Goal: Task Accomplishment & Management: Manage account settings

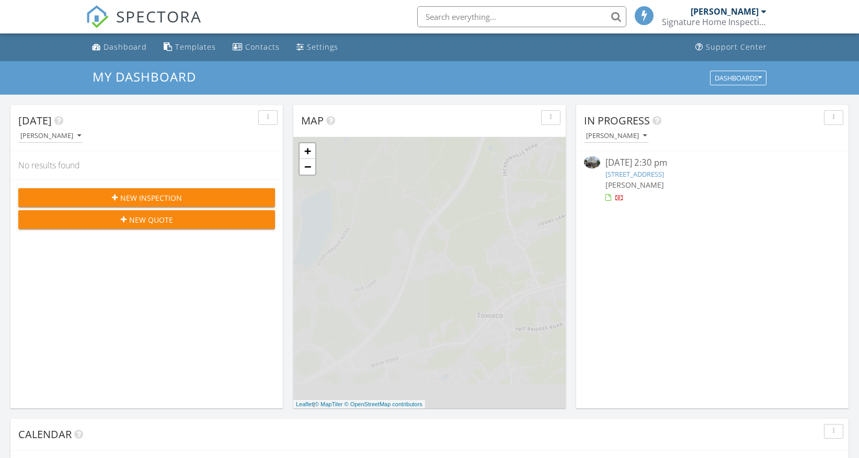
scroll to position [952, 859]
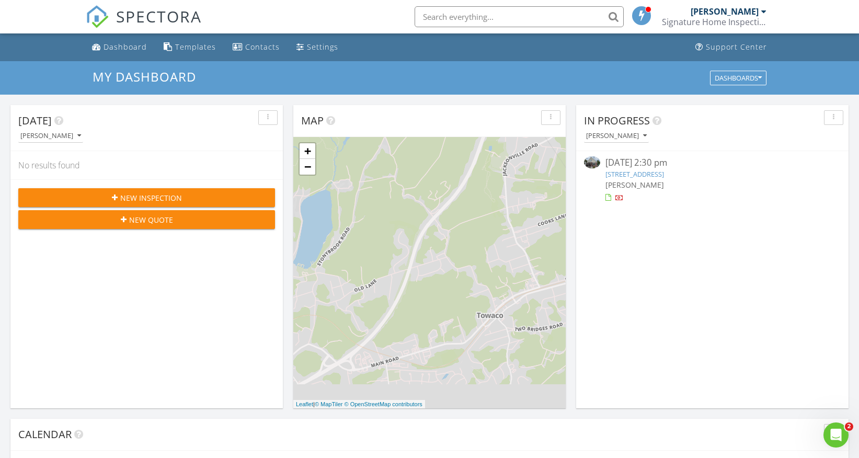
scroll to position [952, 859]
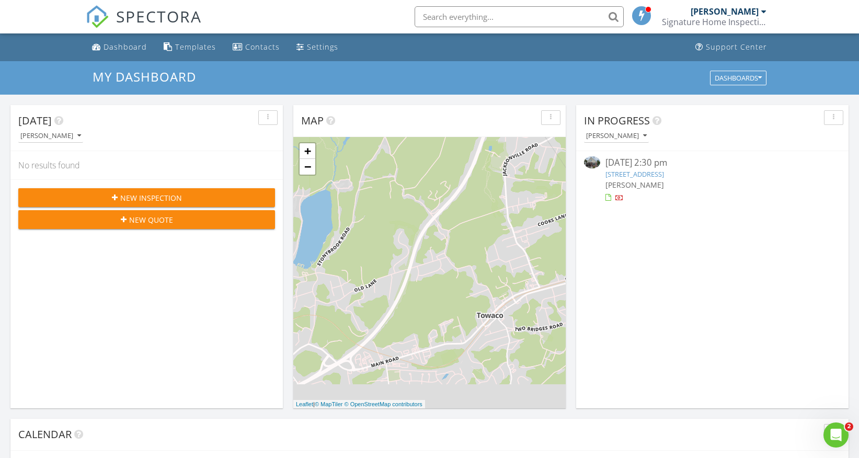
click at [664, 176] on link "[STREET_ADDRESS]" at bounding box center [634, 173] width 59 height 9
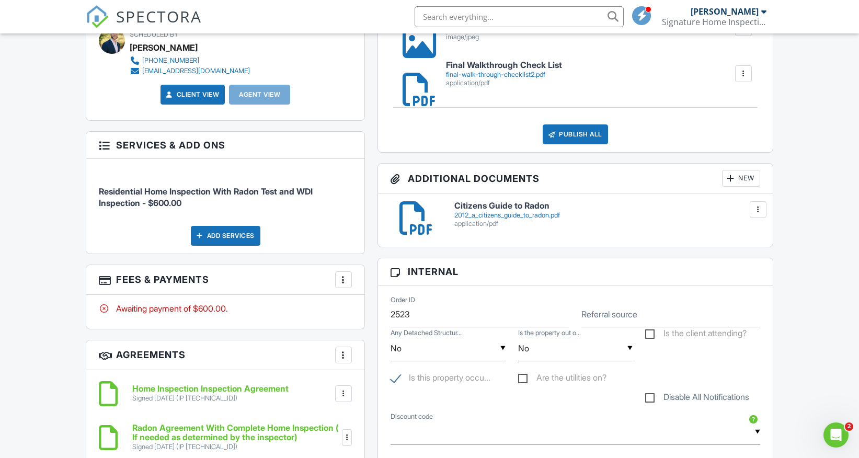
scroll to position [430, 0]
click at [344, 280] on div at bounding box center [343, 280] width 10 height 10
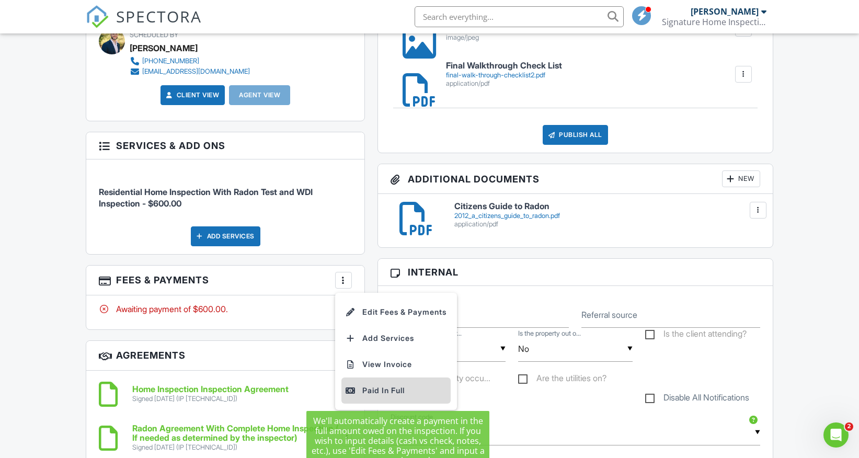
click at [373, 387] on div "Paid In Full" at bounding box center [396, 390] width 101 height 13
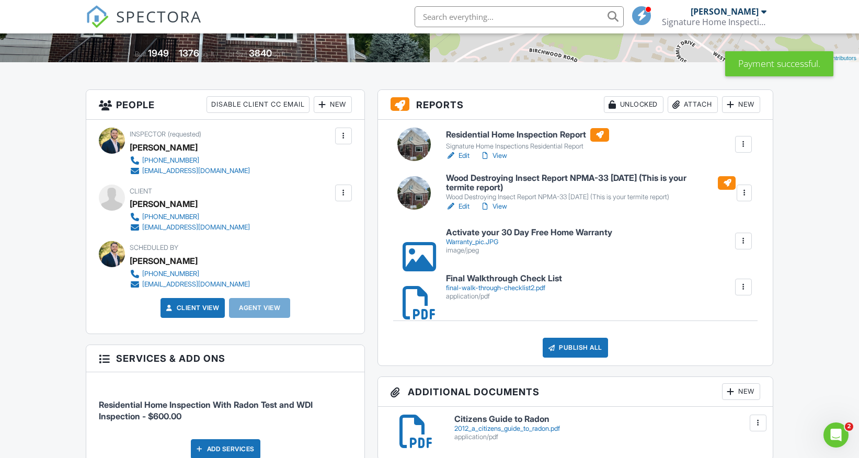
click at [557, 131] on h6 "Residential Home Inspection Report" at bounding box center [527, 135] width 163 height 14
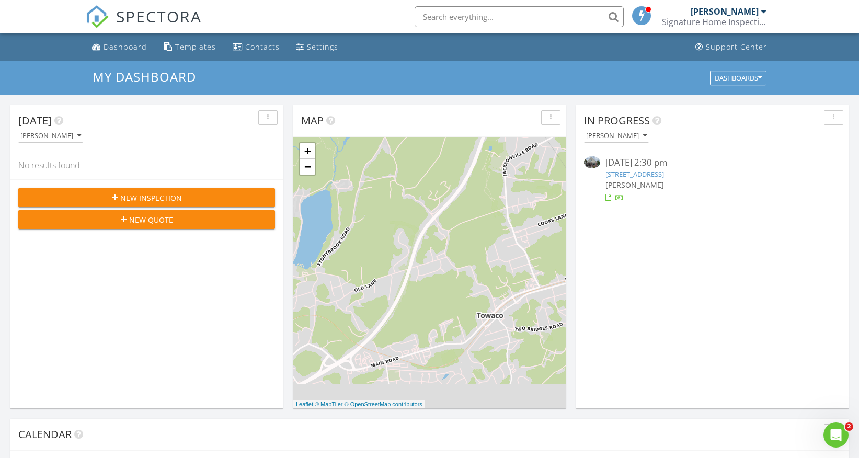
click at [664, 173] on link "[STREET_ADDRESS]" at bounding box center [634, 173] width 59 height 9
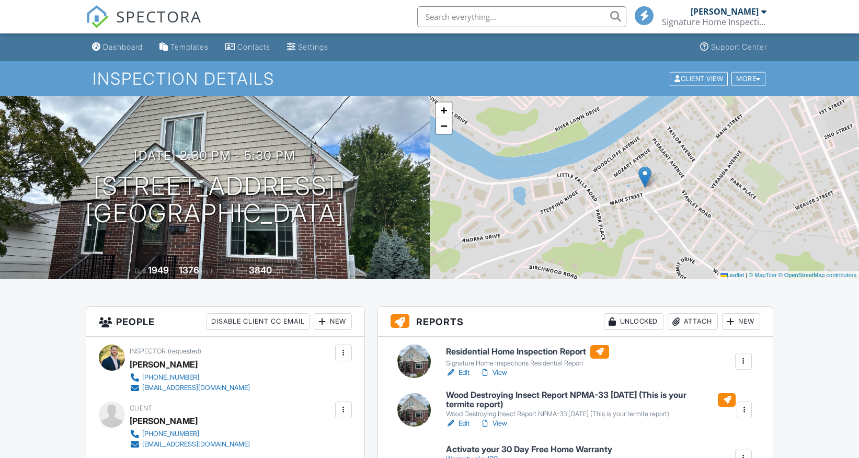
scroll to position [136, 0]
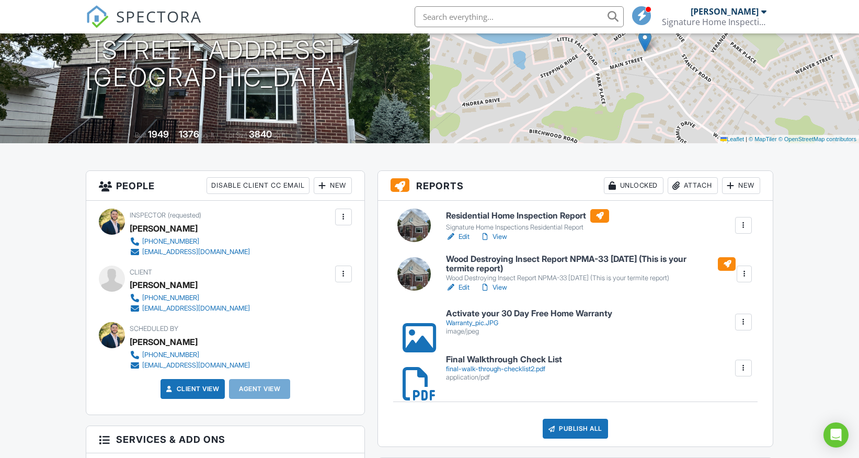
click at [500, 213] on h6 "Residential Home Inspection Report" at bounding box center [527, 216] width 163 height 14
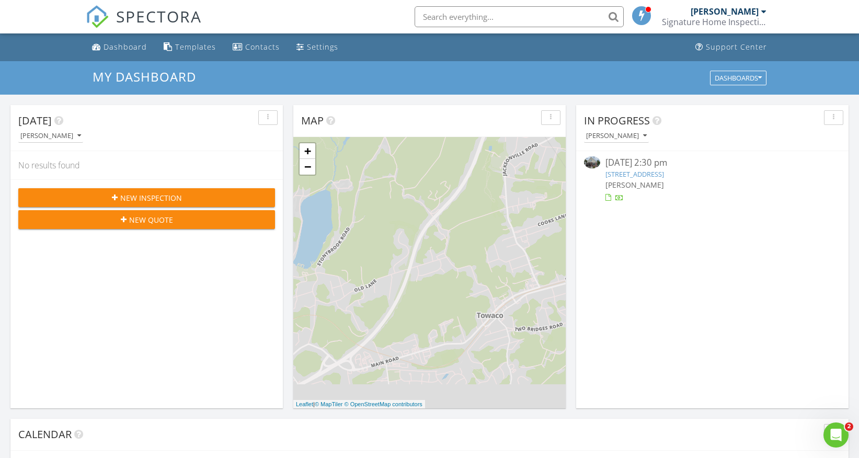
scroll to position [952, 859]
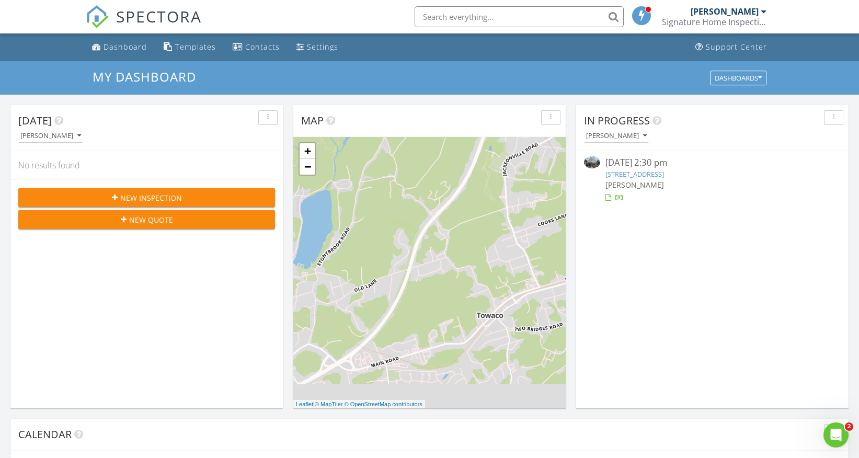
click at [656, 174] on link "680 Main St, Little Falls Township, NJ 07424" at bounding box center [634, 173] width 59 height 9
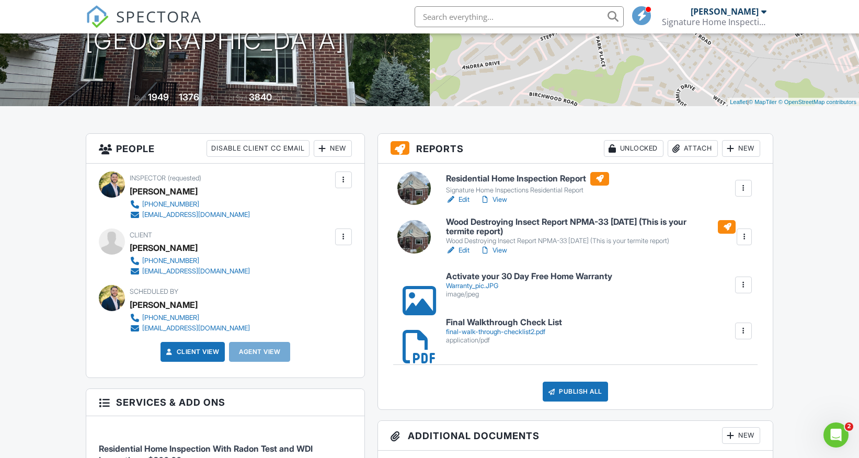
scroll to position [175, 0]
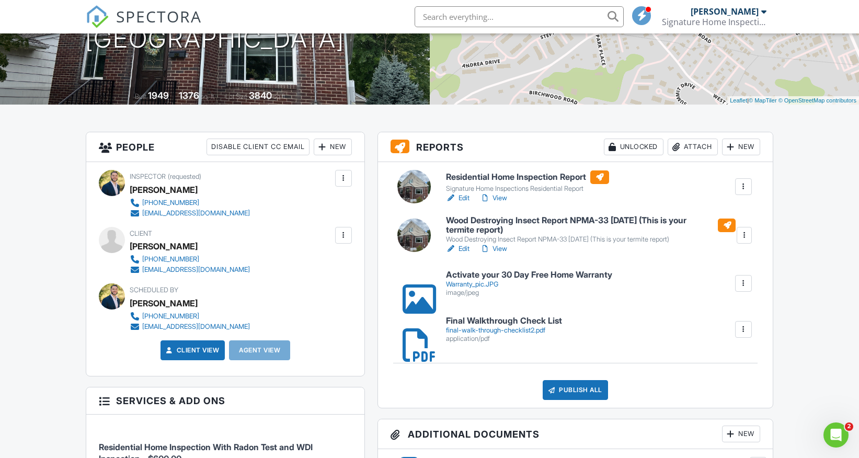
click at [552, 221] on h6 "Wood Destroying Insect Report NPMA-33 October 2019 (This is your termite report)" at bounding box center [591, 225] width 290 height 18
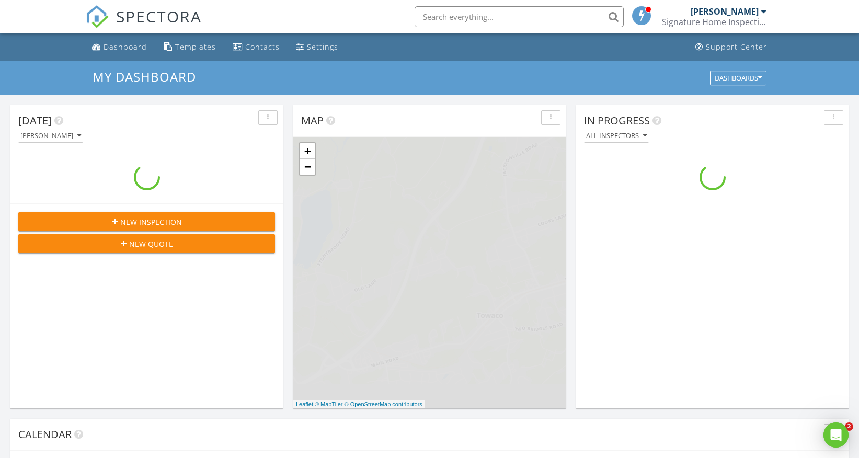
scroll to position [952, 859]
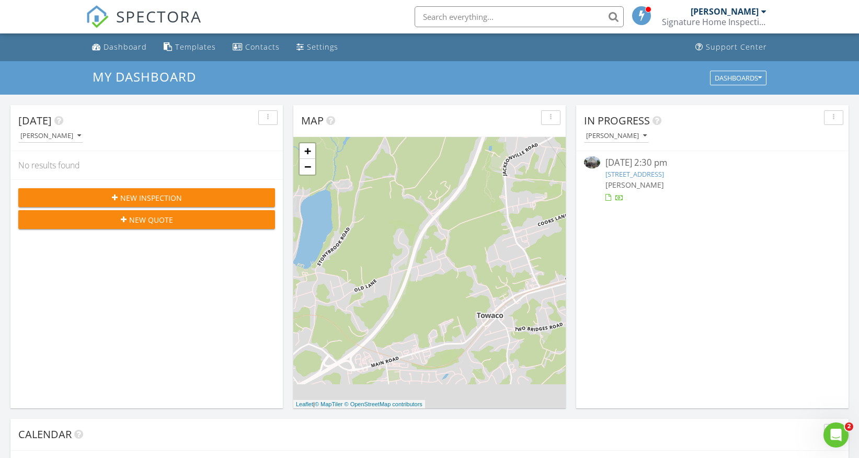
click at [664, 172] on link "680 Main St, Little Falls Township, NJ 07424" at bounding box center [634, 173] width 59 height 9
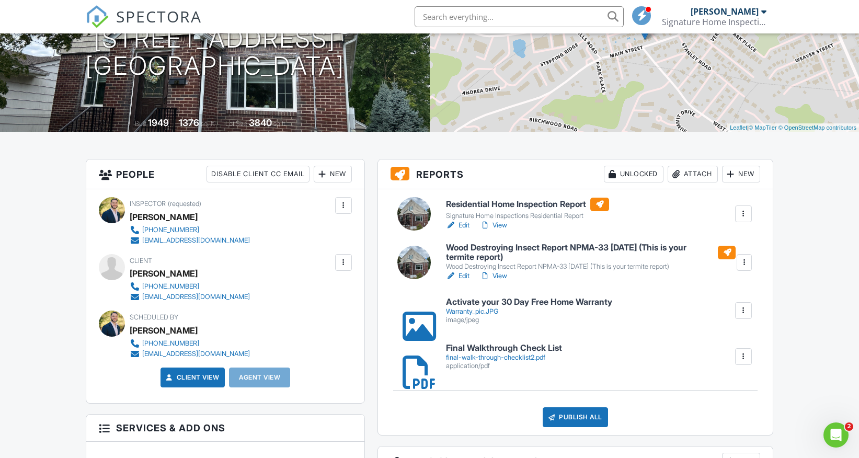
scroll to position [147, 0]
click at [589, 418] on div "Publish All" at bounding box center [575, 418] width 65 height 20
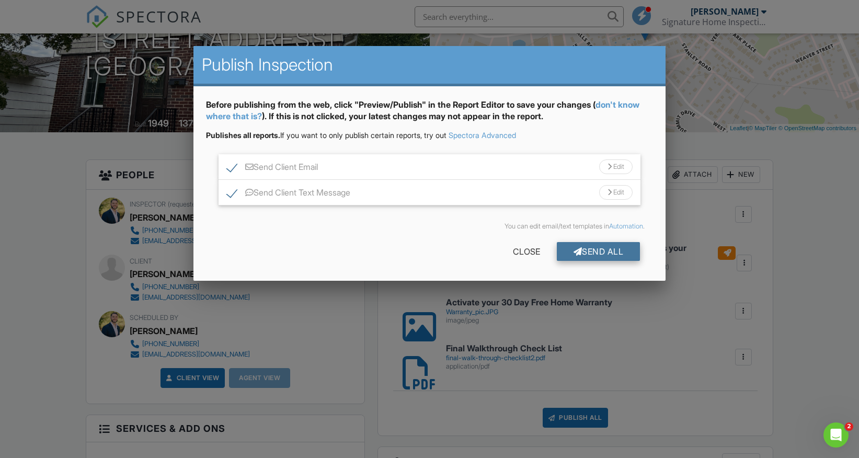
click at [594, 256] on div "Send All" at bounding box center [599, 251] width 84 height 19
